Goal: Transaction & Acquisition: Purchase product/service

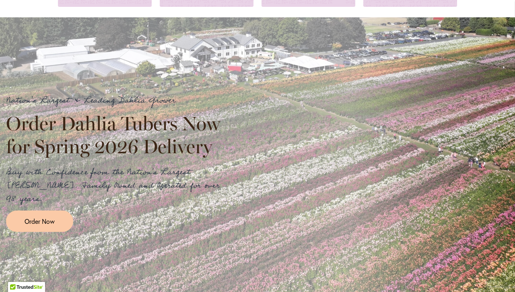
scroll to position [120, 0]
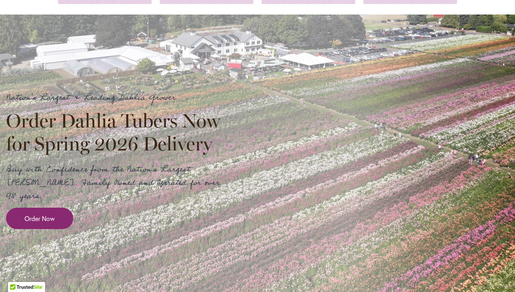
click at [57, 207] on link "Order Now" at bounding box center [39, 217] width 67 height 21
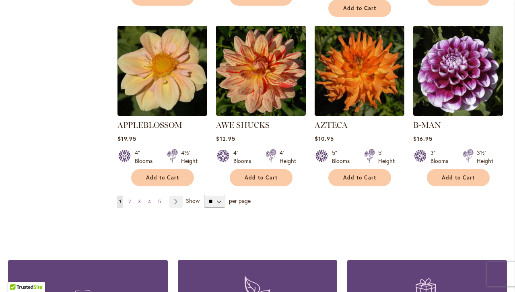
scroll to position [694, 0]
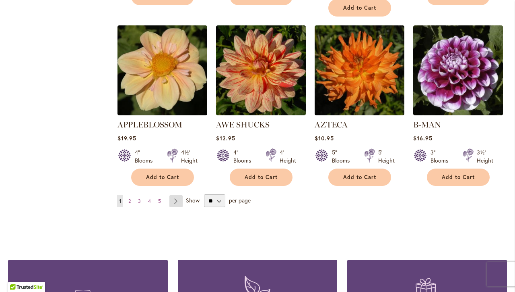
click at [178, 195] on link "Page Next" at bounding box center [176, 201] width 13 height 12
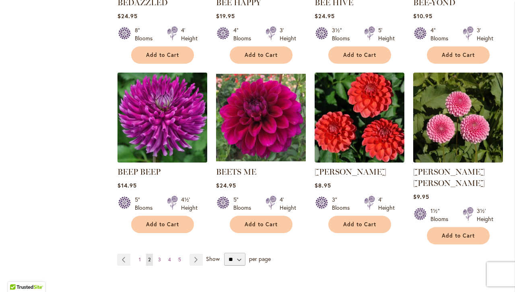
scroll to position [637, 0]
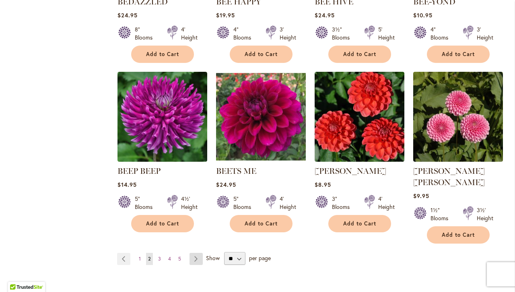
click at [194, 252] on link "Page Next" at bounding box center [196, 258] width 13 height 12
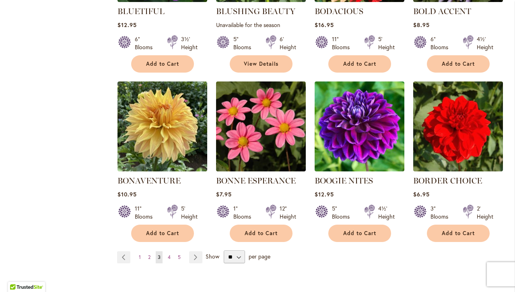
scroll to position [627, 0]
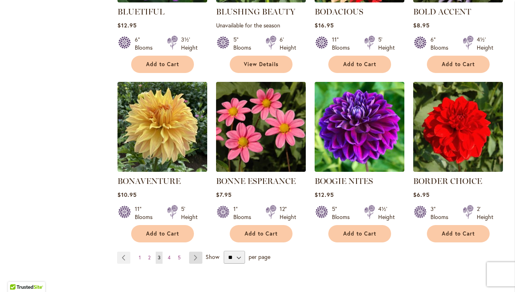
click at [197, 255] on link "Page Next" at bounding box center [195, 257] width 13 height 12
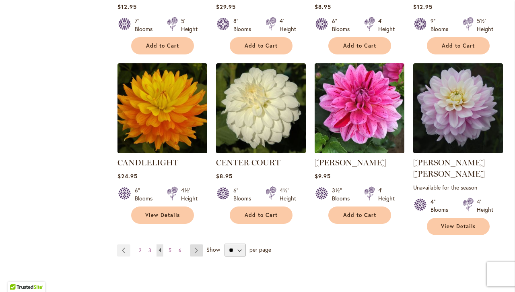
scroll to position [659, 0]
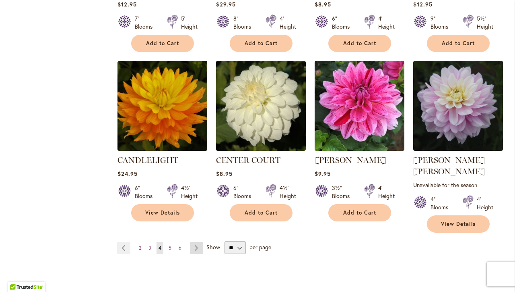
click at [196, 242] on link "Page Next" at bounding box center [196, 248] width 13 height 12
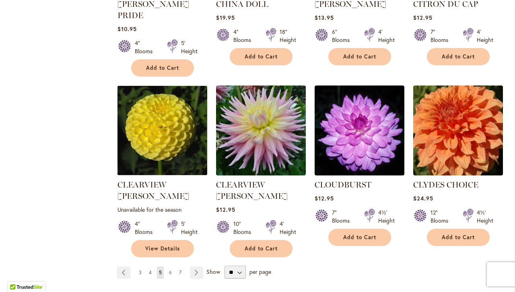
scroll to position [650, 0]
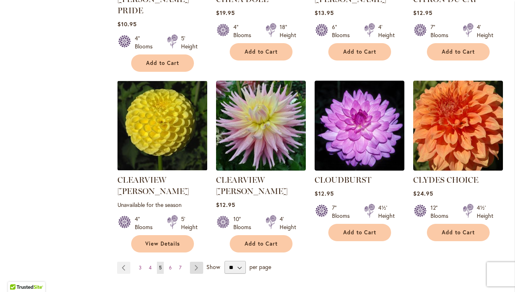
click at [198, 261] on link "Page Next" at bounding box center [196, 267] width 13 height 12
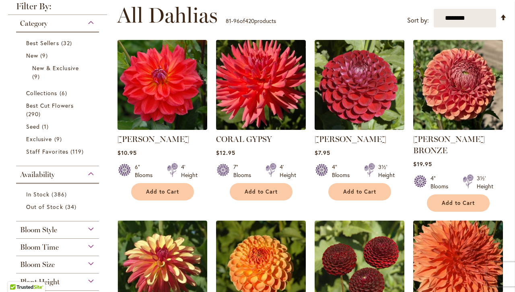
scroll to position [159, 0]
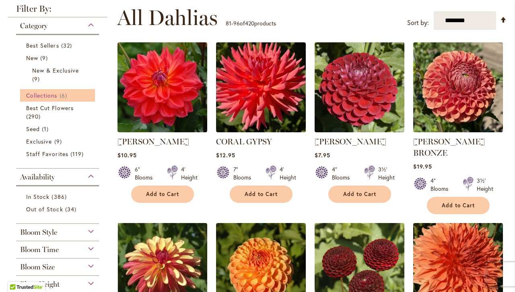
click at [58, 95] on span "Collections" at bounding box center [41, 95] width 31 height 8
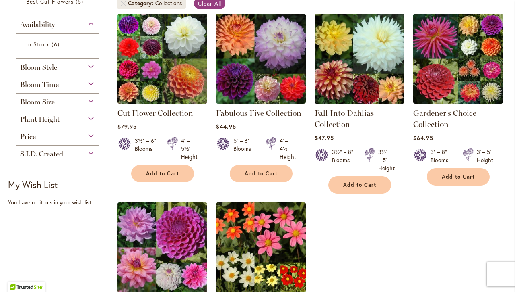
scroll to position [167, 0]
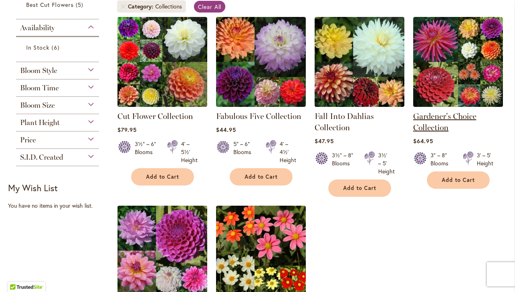
click at [457, 115] on link "Gardener's Choice Collection" at bounding box center [445, 121] width 63 height 21
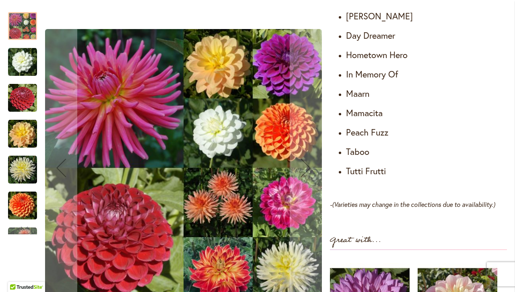
scroll to position [552, 0]
click at [27, 99] on img "CORNEL" at bounding box center [22, 97] width 29 height 29
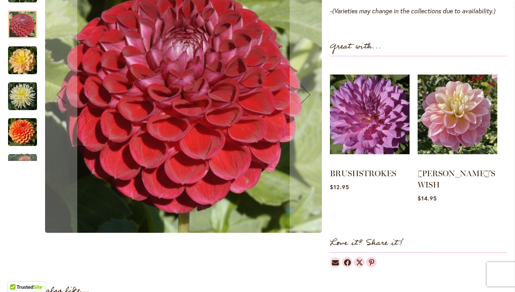
scroll to position [748, 0]
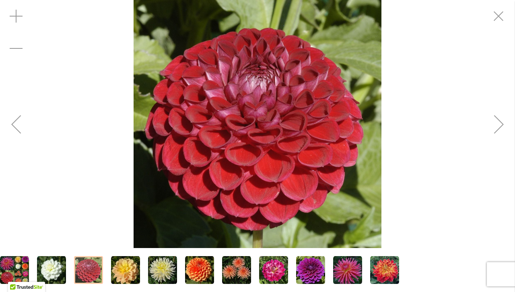
click at [124, 274] on img "DAY DREAMER" at bounding box center [125, 269] width 29 height 29
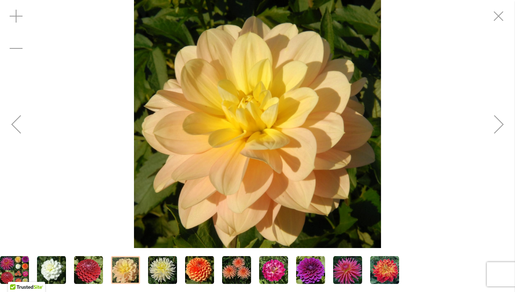
click at [157, 272] on img "IN MEMORY OF" at bounding box center [162, 269] width 29 height 29
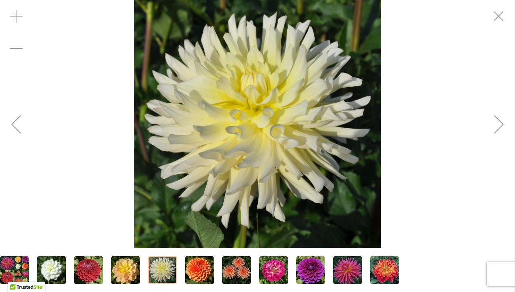
click at [194, 271] on img "MAARN" at bounding box center [199, 269] width 29 height 29
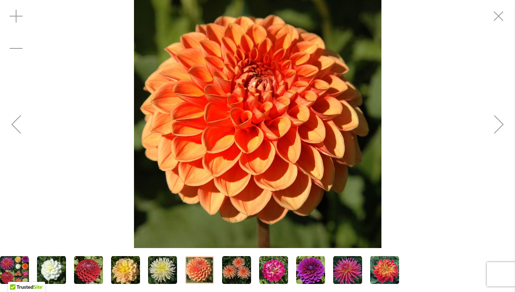
click at [230, 270] on img "PEACH FUZZ" at bounding box center [236, 269] width 29 height 29
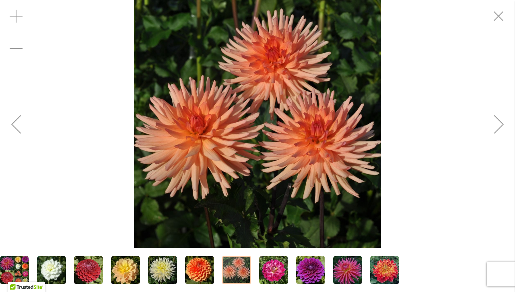
click at [267, 273] on img "MAMACITA" at bounding box center [273, 269] width 29 height 29
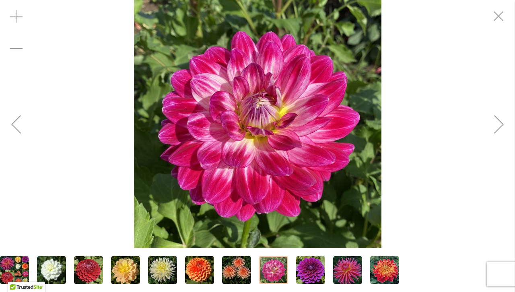
click at [306, 275] on img "TABOO" at bounding box center [310, 269] width 29 height 29
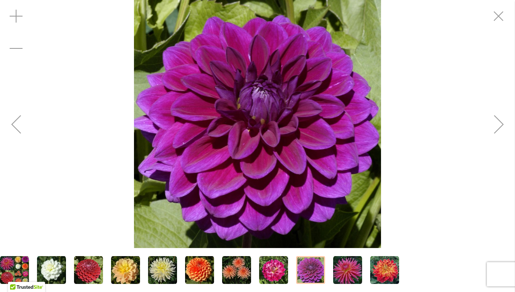
click at [341, 276] on img "TUTTI FRUTTI" at bounding box center [347, 269] width 29 height 29
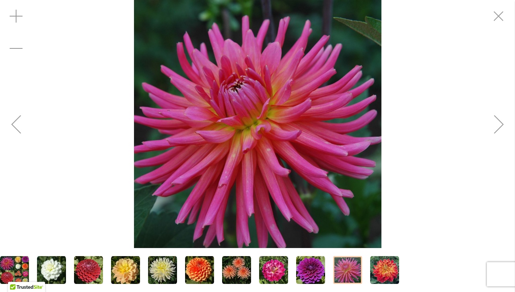
click at [381, 271] on img "HOMETOWN HERO" at bounding box center [384, 269] width 29 height 29
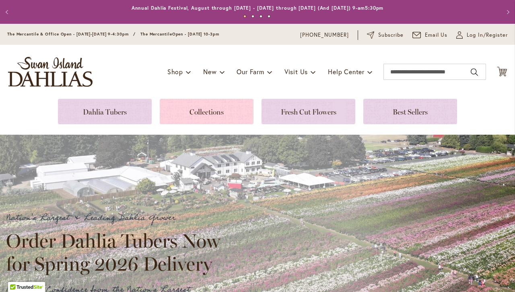
click at [209, 110] on link at bounding box center [207, 111] width 94 height 25
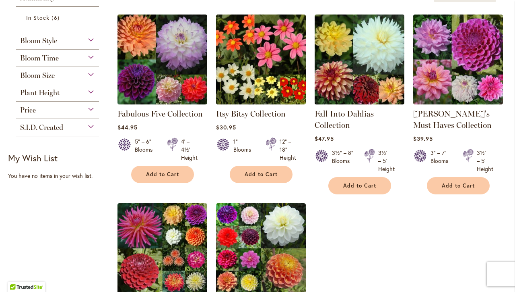
scroll to position [140, 0]
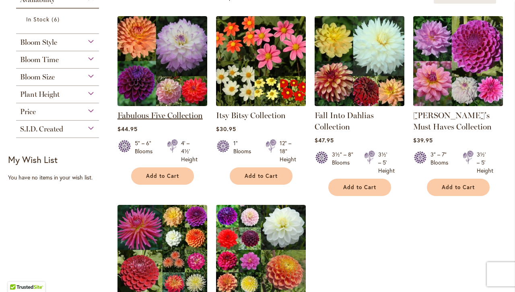
click at [161, 114] on link "Fabulous Five Collection" at bounding box center [160, 115] width 85 height 10
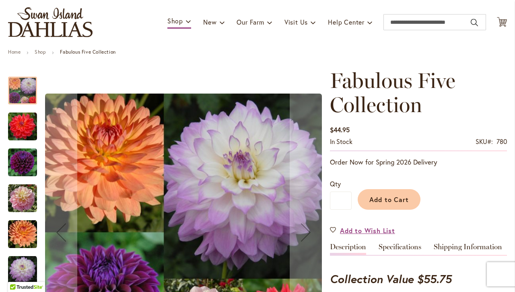
scroll to position [36, 0]
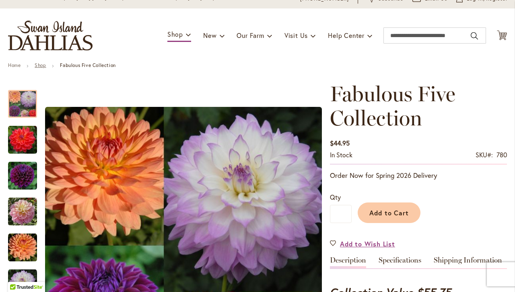
click at [44, 65] on link "Shop" at bounding box center [40, 65] width 11 height 6
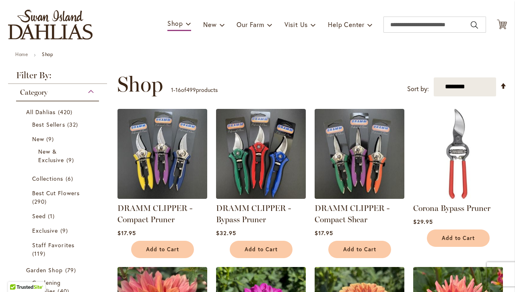
scroll to position [49, 0]
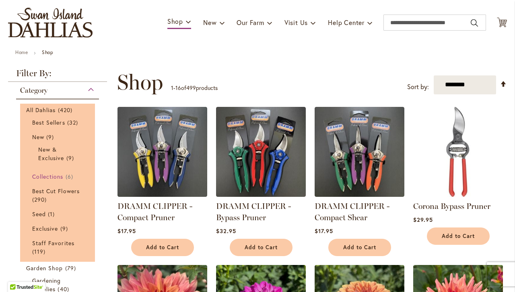
click at [56, 175] on span "Collections" at bounding box center [47, 176] width 31 height 8
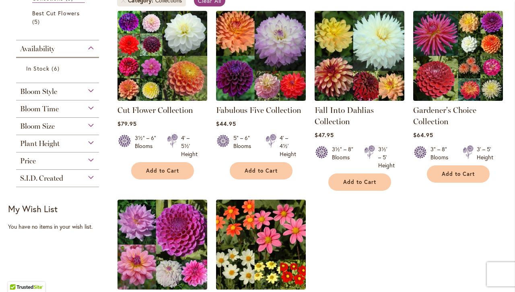
scroll to position [174, 0]
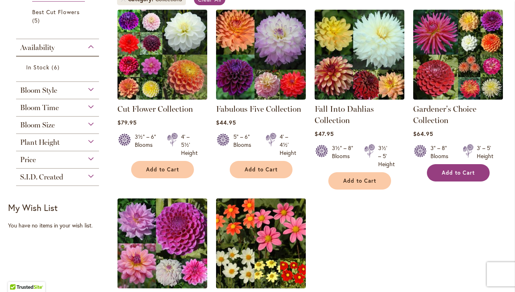
click at [450, 169] on span "Add to Cart" at bounding box center [458, 172] width 33 height 7
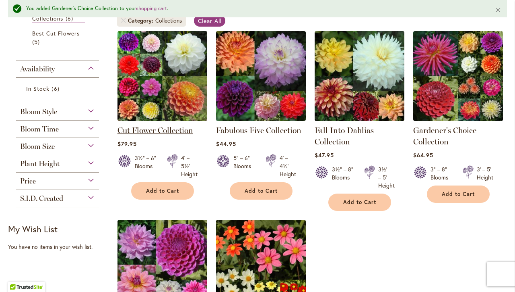
click at [181, 128] on link "Cut Flower Collection" at bounding box center [156, 130] width 76 height 10
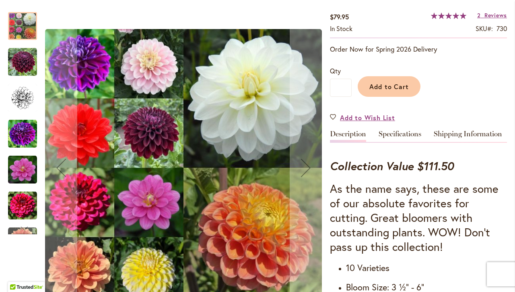
scroll to position [162, 0]
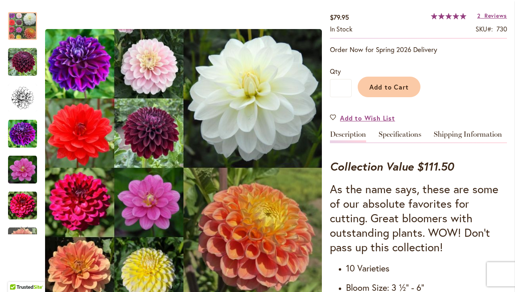
click at [385, 85] on span "Add to Cart" at bounding box center [390, 87] width 40 height 8
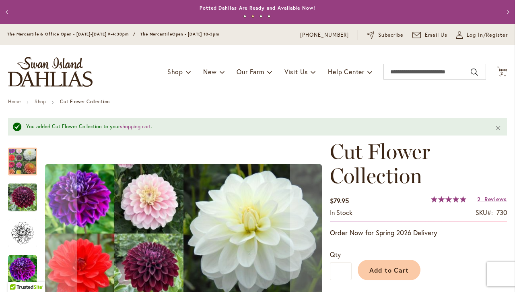
scroll to position [0, 0]
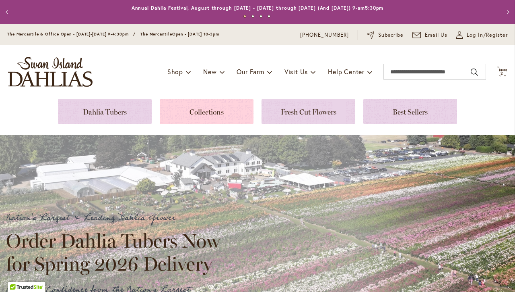
click at [211, 110] on link at bounding box center [207, 111] width 94 height 25
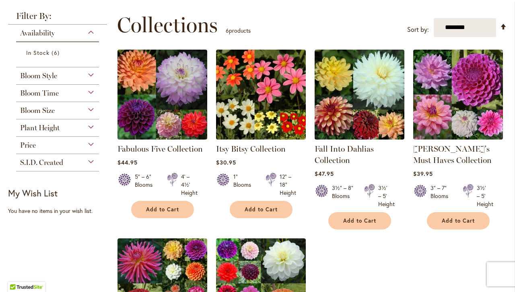
scroll to position [104, 0]
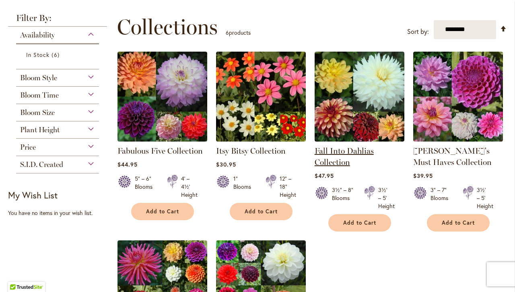
click at [345, 149] on link "Fall Into Dahlias Collection" at bounding box center [344, 156] width 59 height 21
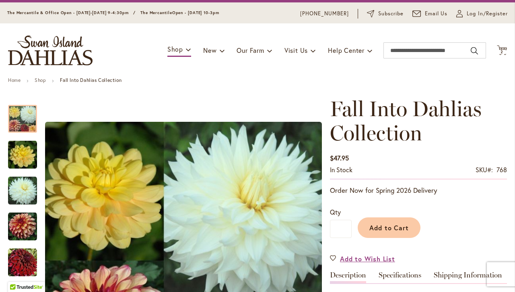
scroll to position [11, 0]
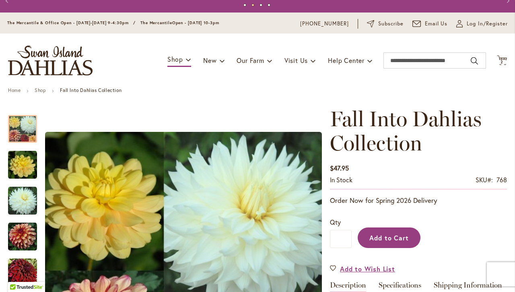
click at [387, 238] on span "Add to Cart" at bounding box center [390, 237] width 40 height 8
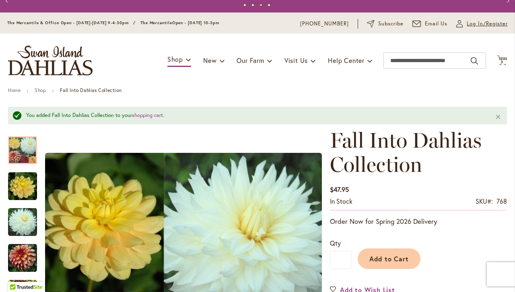
click at [474, 25] on span "Log In/Register" at bounding box center [487, 24] width 41 height 8
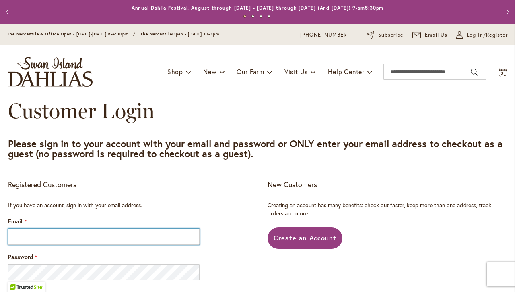
type input "**********"
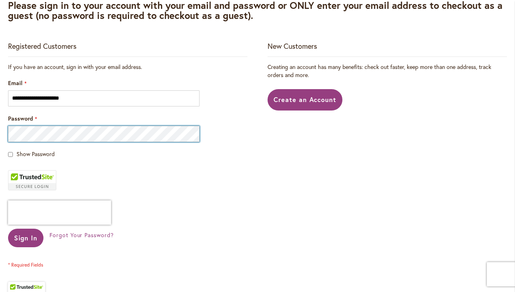
scroll to position [139, 0]
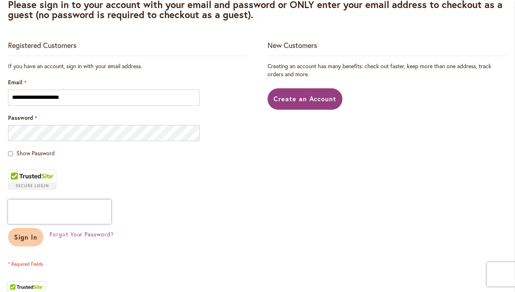
click at [29, 238] on span "Sign In" at bounding box center [25, 236] width 23 height 8
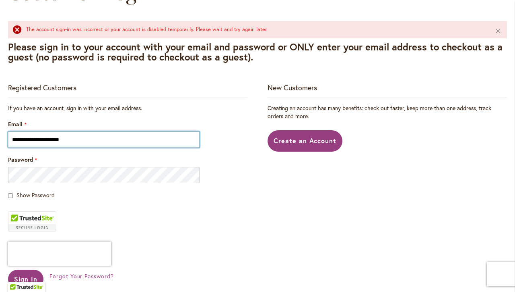
scroll to position [121, 0]
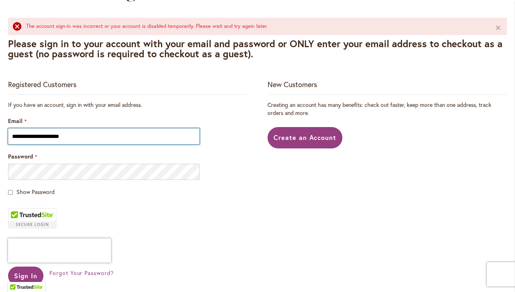
click at [192, 136] on input "**********" at bounding box center [104, 136] width 192 height 16
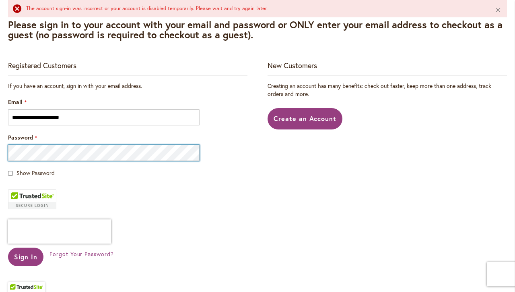
scroll to position [149, 0]
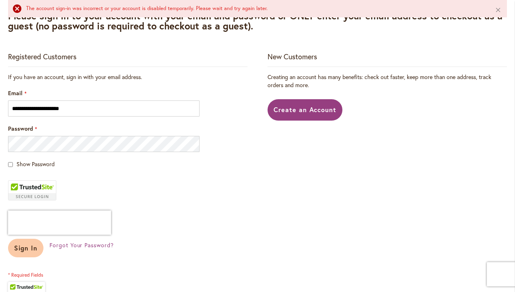
click at [31, 246] on span "Sign In" at bounding box center [25, 247] width 23 height 8
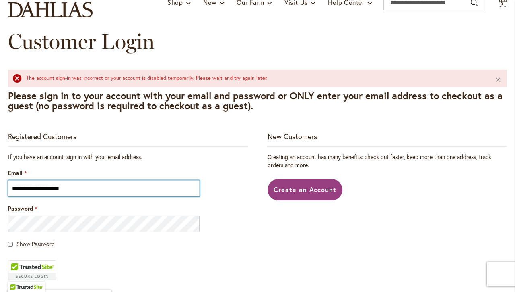
scroll to position [70, 0]
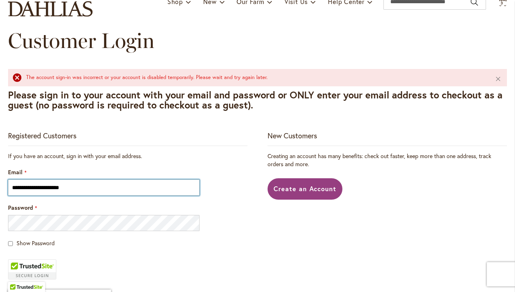
click at [191, 189] on input "**********" at bounding box center [104, 187] width 192 height 16
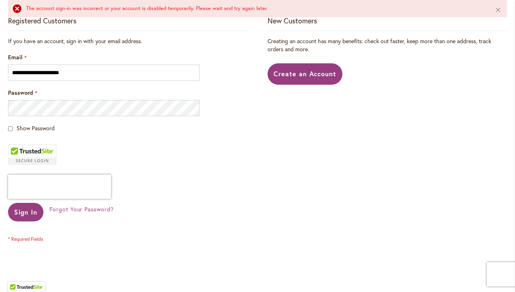
scroll to position [189, 0]
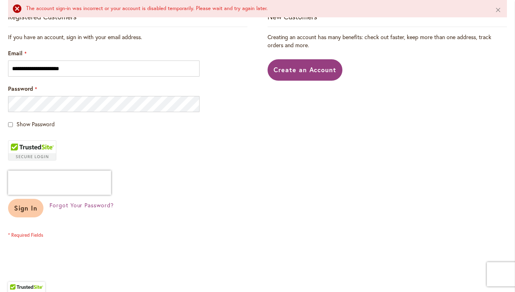
click at [30, 208] on span "Sign In" at bounding box center [25, 207] width 23 height 8
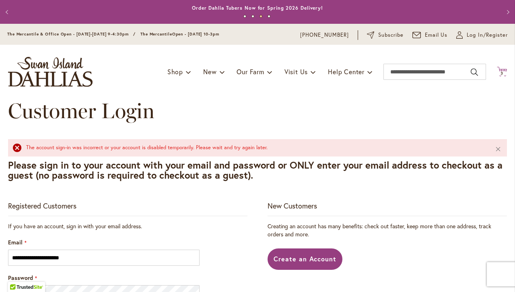
click at [503, 71] on span "3" at bounding box center [502, 72] width 3 height 5
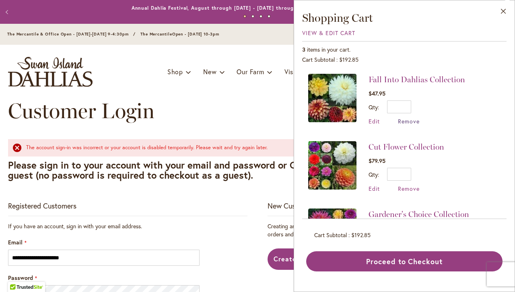
click at [415, 120] on span "Remove" at bounding box center [409, 121] width 22 height 8
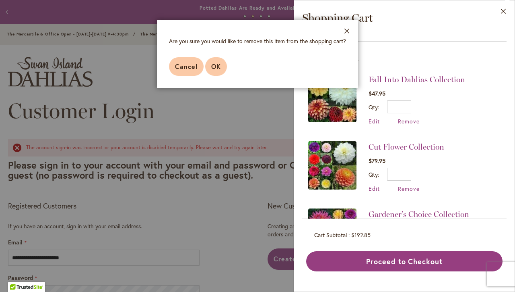
click at [220, 66] on span "OK" at bounding box center [216, 66] width 10 height 8
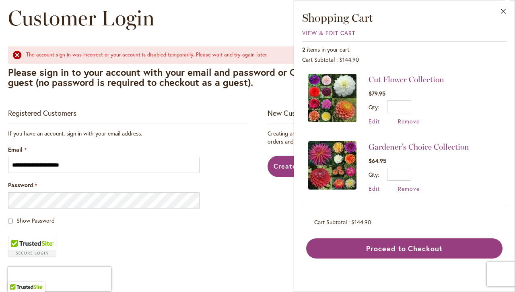
scroll to position [93, 0]
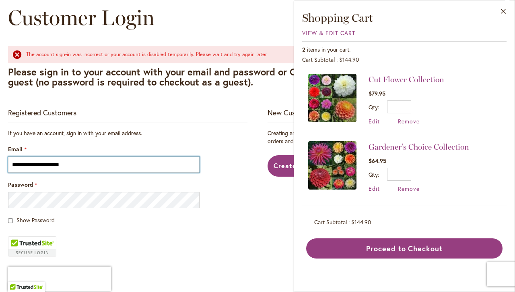
click at [190, 165] on input "**********" at bounding box center [104, 164] width 192 height 16
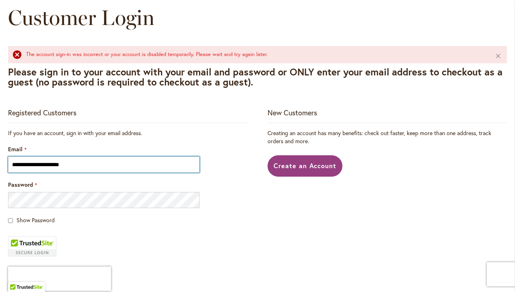
click at [190, 165] on input "**********" at bounding box center [104, 164] width 192 height 16
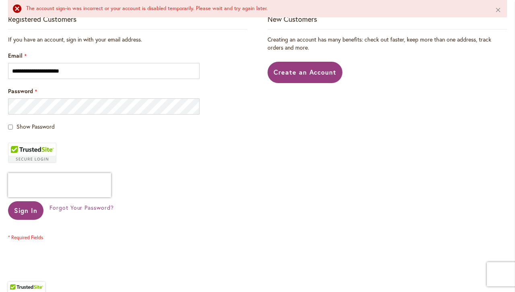
scroll to position [188, 0]
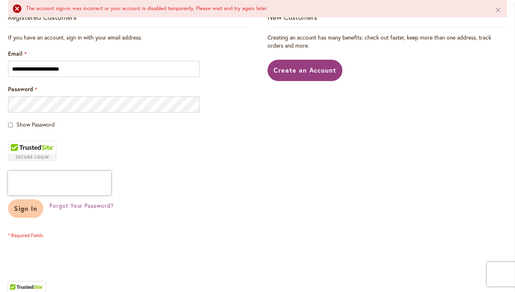
click at [33, 209] on span "Sign In" at bounding box center [25, 208] width 23 height 8
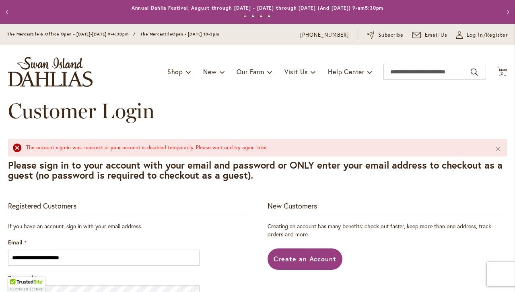
click at [26, 145] on div "The account sign-in was incorrect or your account is disabled temporarily. Plea…" at bounding box center [254, 148] width 457 height 8
click at [26, 147] on div "The account sign-in was incorrect or your account is disabled temporarily. Plea…" at bounding box center [254, 148] width 457 height 8
